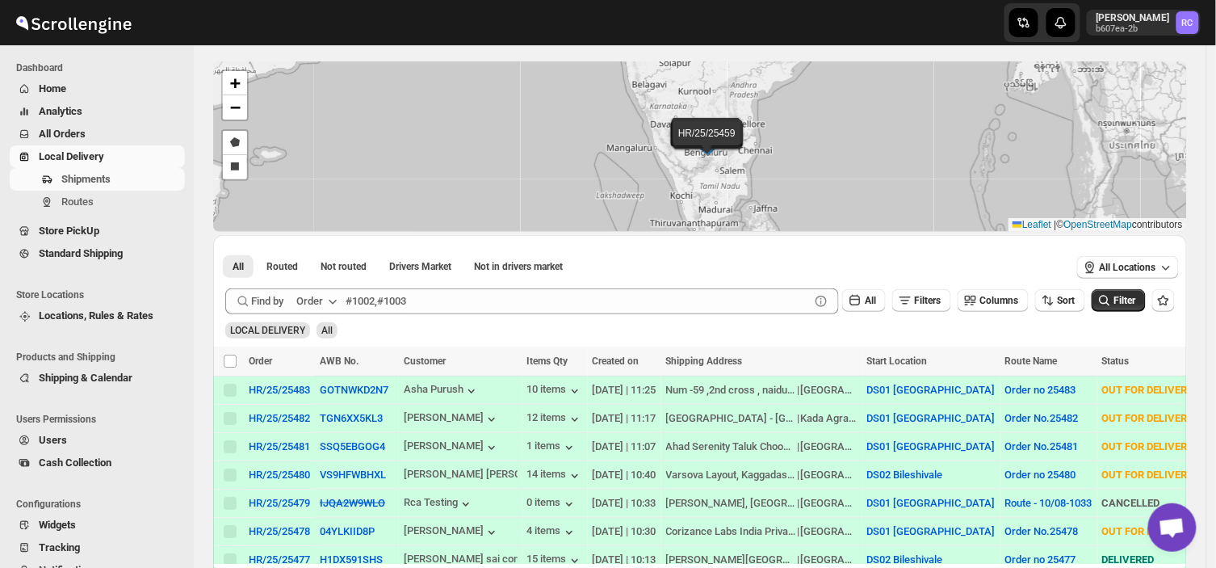
scroll to position [93, 0]
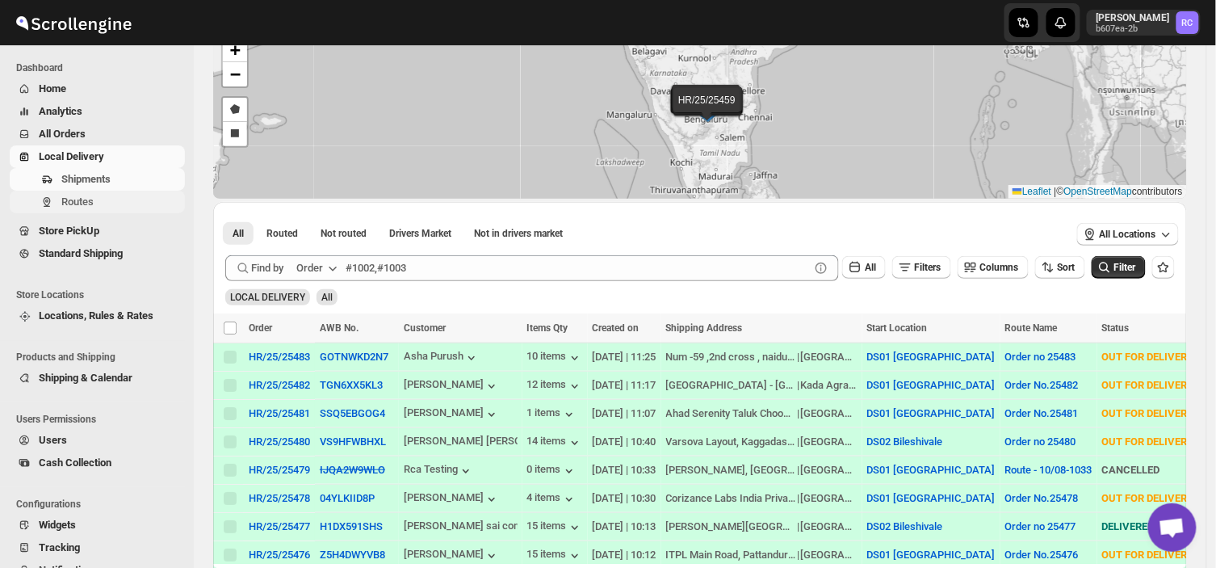
click at [90, 199] on span "Routes" at bounding box center [77, 201] width 32 height 12
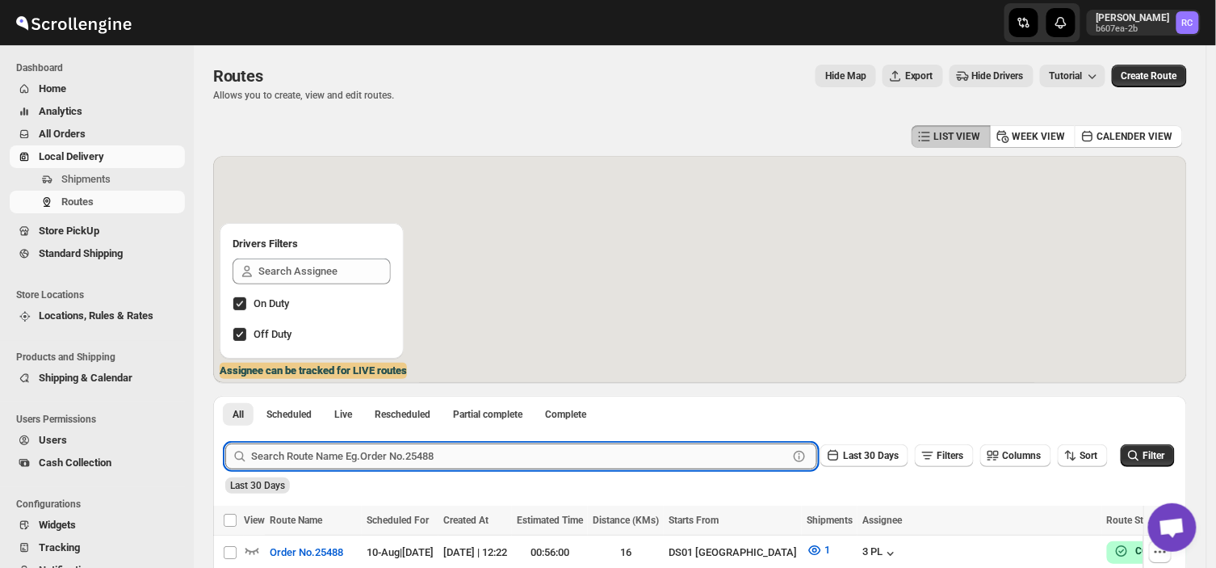
scroll to position [275, 0]
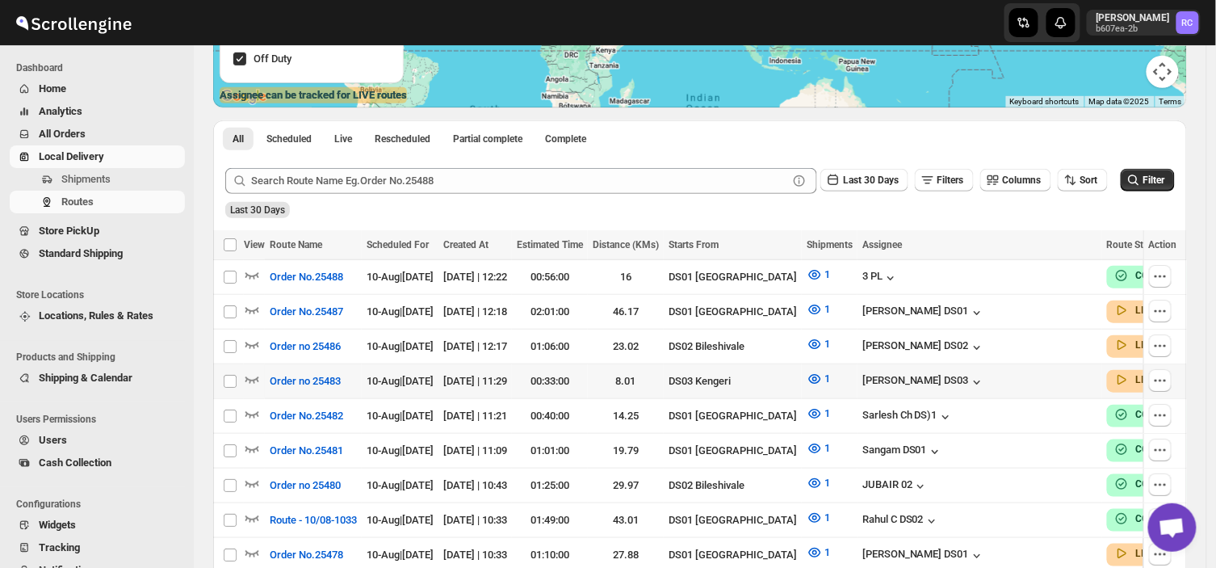
click at [239, 374] on td "Select route" at bounding box center [228, 381] width 31 height 35
checkbox input "true"
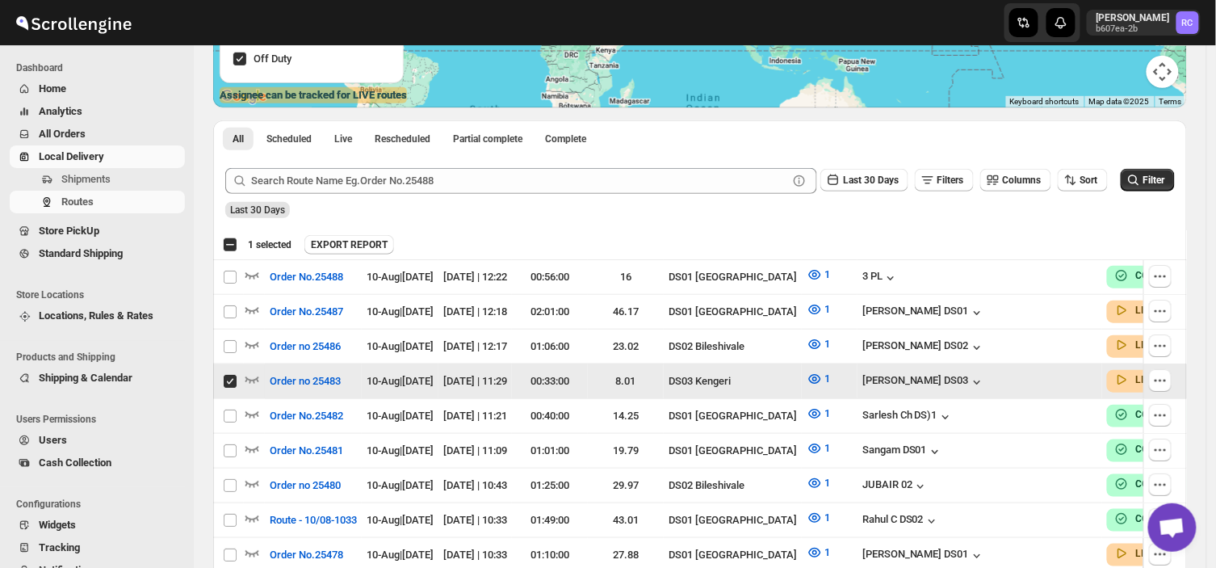
scroll to position [0, 0]
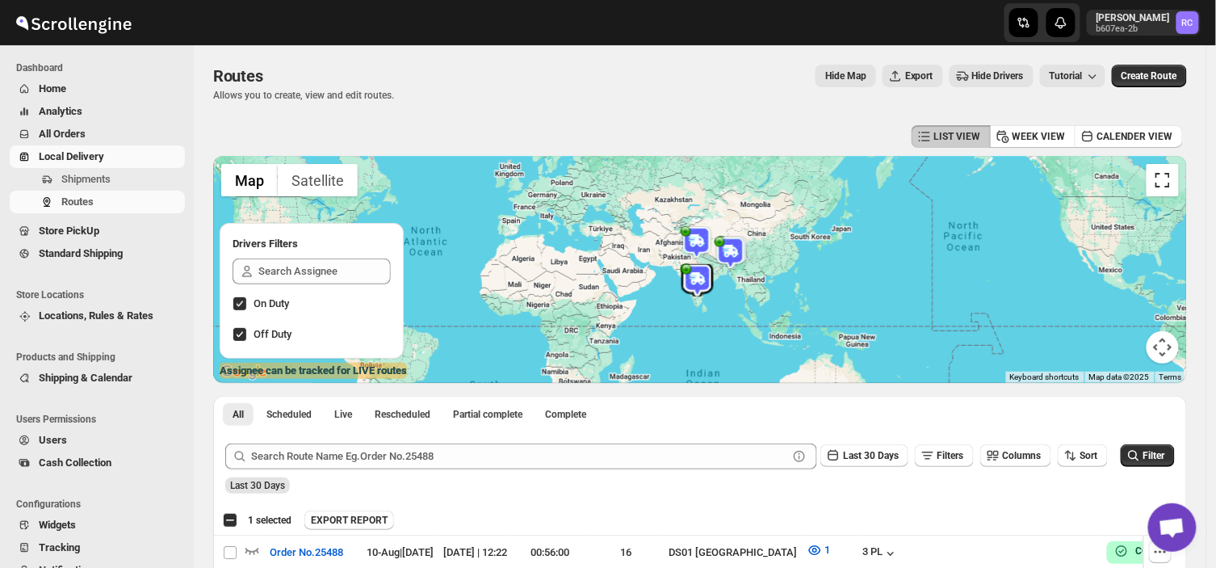
click at [1171, 183] on button "Toggle fullscreen view" at bounding box center [1162, 180] width 32 height 32
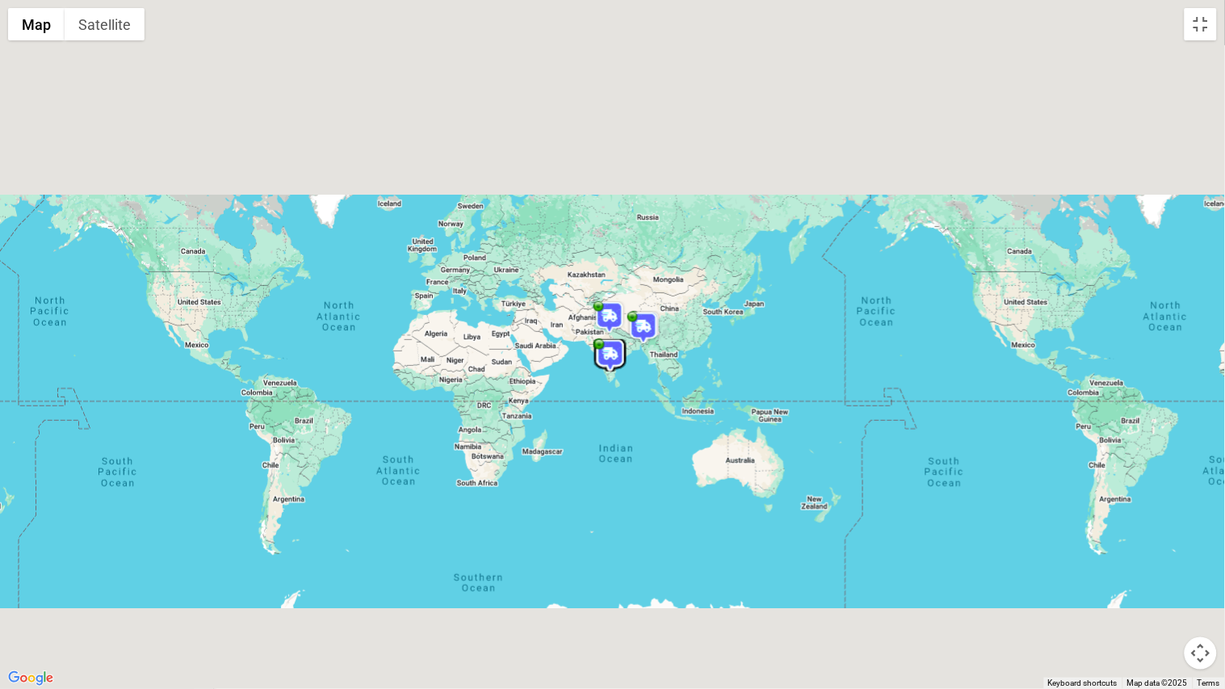
click at [639, 325] on img at bounding box center [643, 328] width 32 height 32
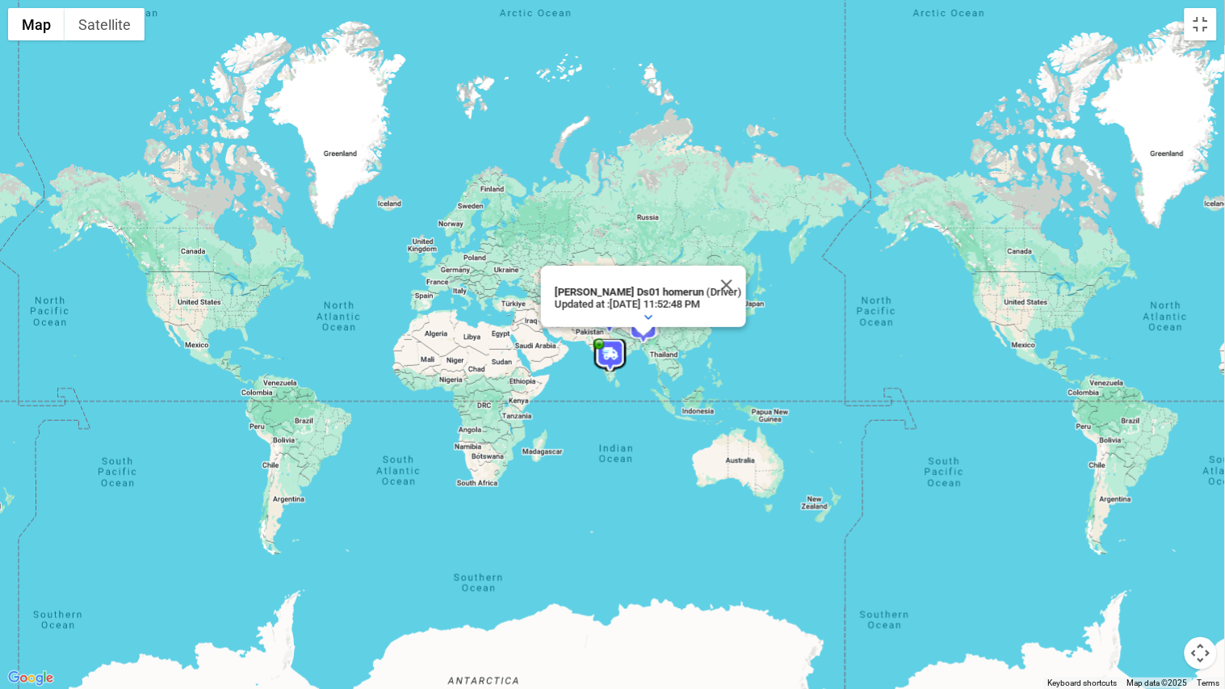
click at [602, 357] on img at bounding box center [610, 355] width 32 height 32
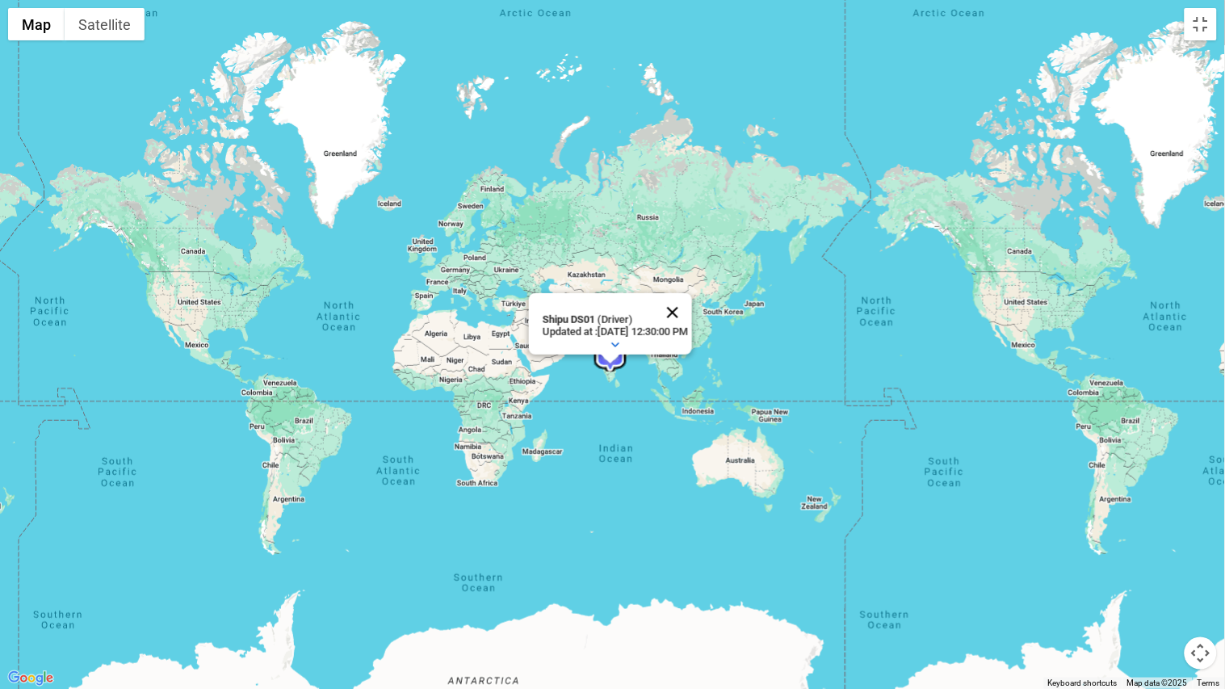
click at [691, 297] on button "Close" at bounding box center [672, 312] width 39 height 39
click at [1205, 29] on button "Toggle fullscreen view" at bounding box center [1200, 24] width 32 height 32
